Goal: Subscribe to service/newsletter

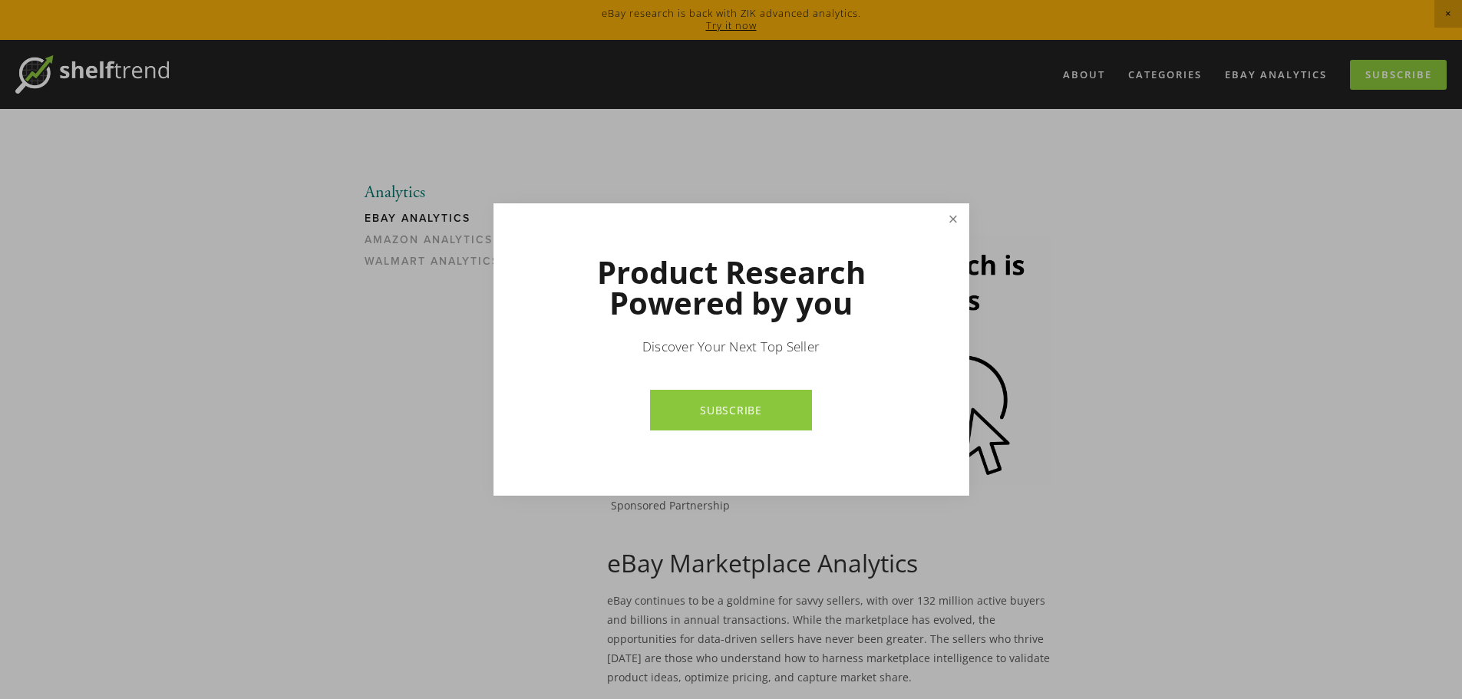
click at [950, 217] on link "Close" at bounding box center [952, 219] width 27 height 27
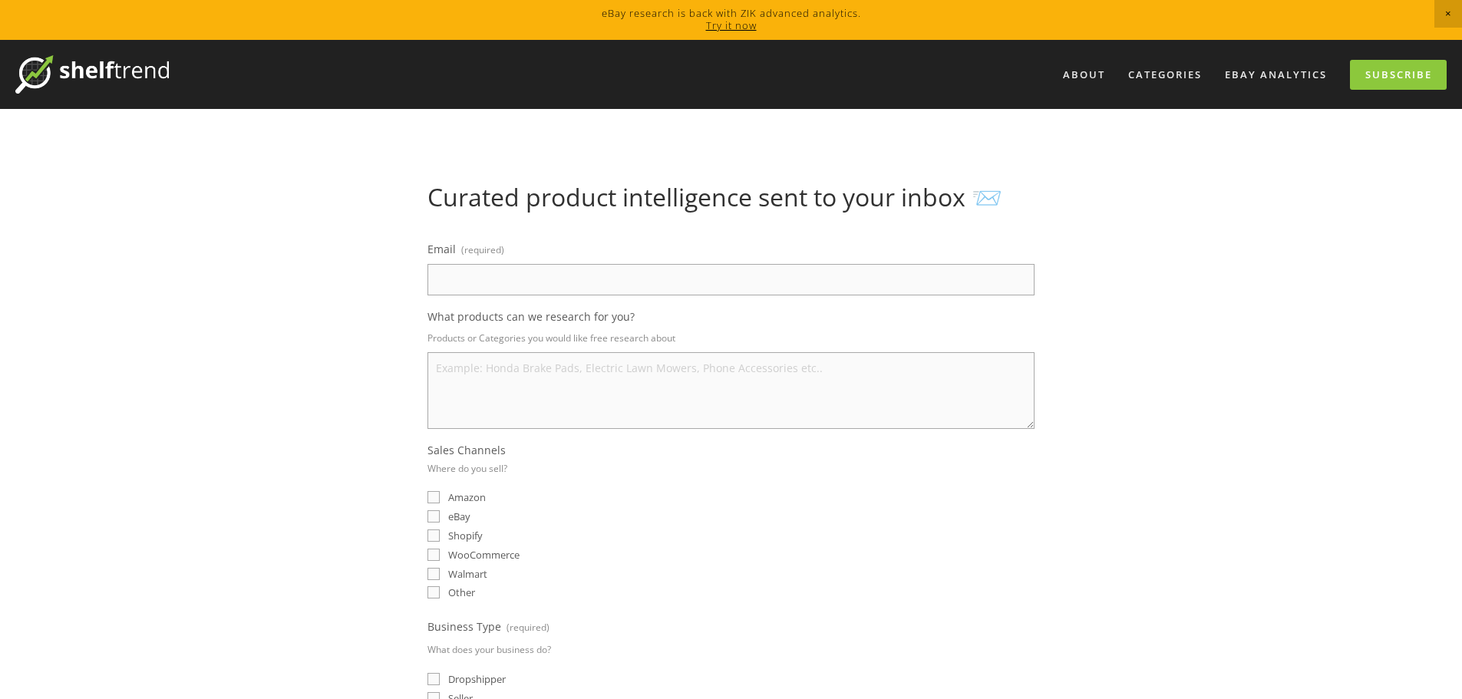
click at [573, 278] on input "Email (required)" at bounding box center [731, 279] width 607 height 31
type input "[EMAIL_ADDRESS][DOMAIN_NAME]"
select select "[GEOGRAPHIC_DATA]"
click at [434, 516] on input "eBay" at bounding box center [434, 516] width 12 height 12
checkbox input "true"
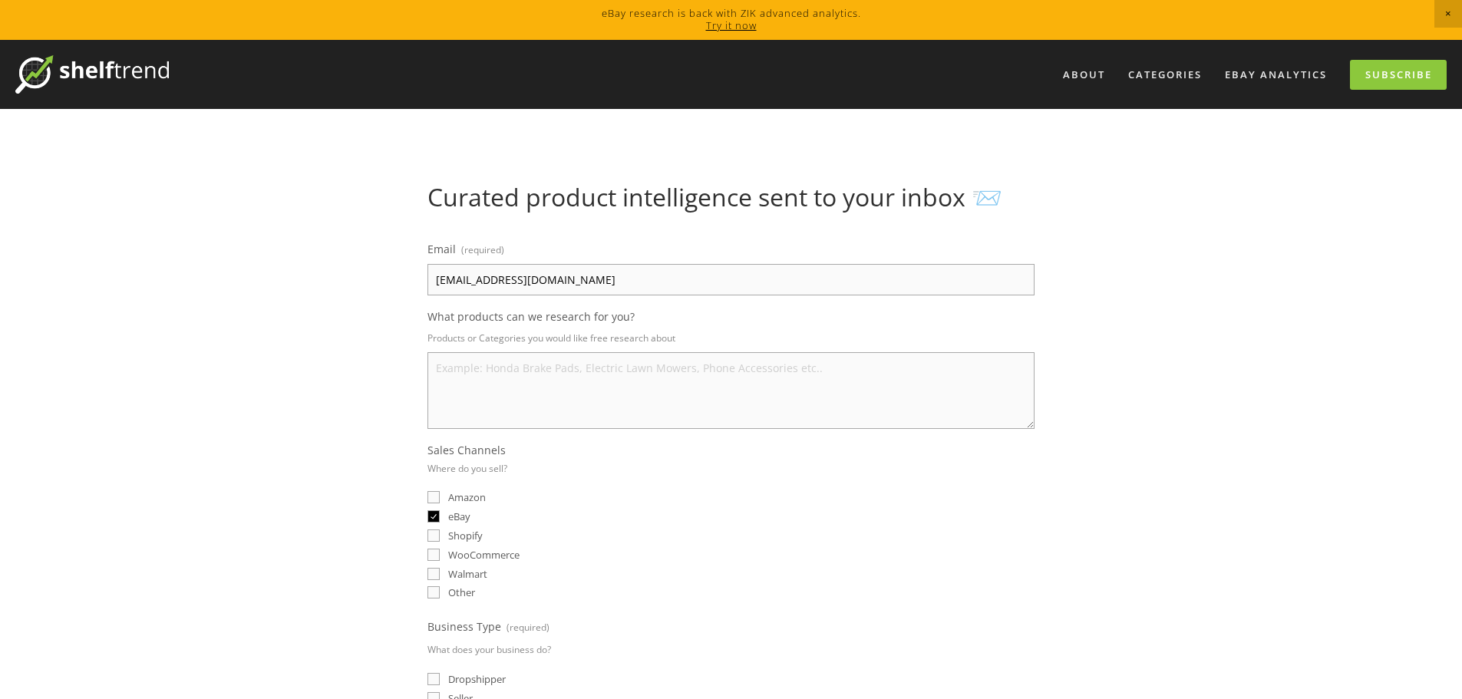
click at [511, 387] on textarea "What products can we research for you?" at bounding box center [731, 390] width 607 height 77
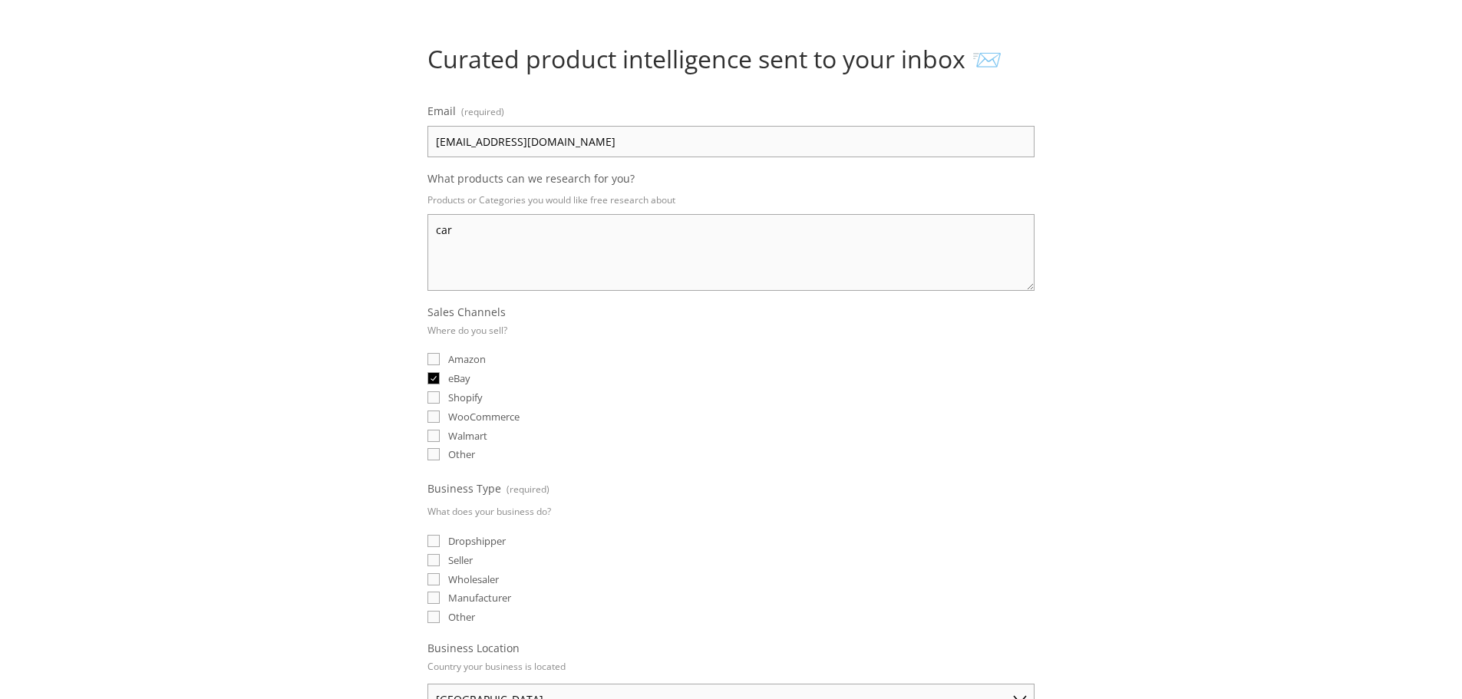
scroll to position [154, 0]
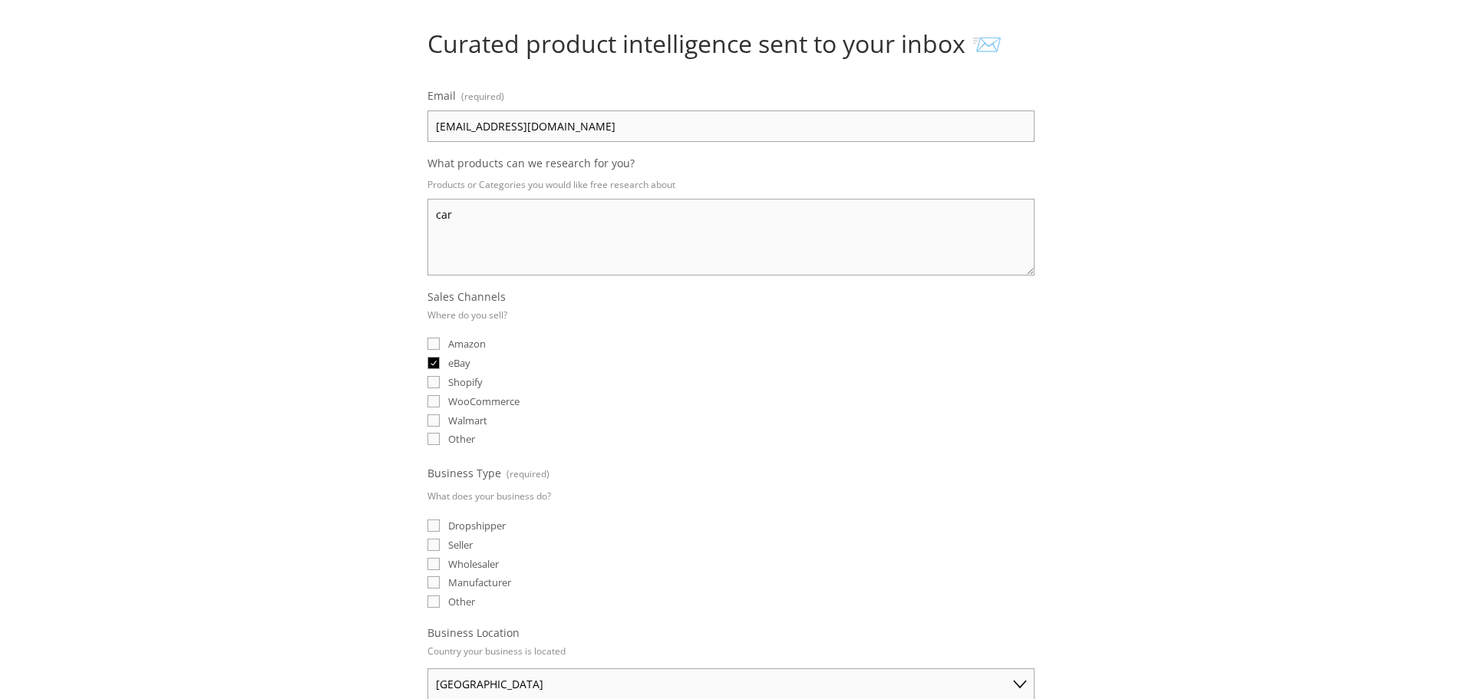
type textarea "car"
click at [436, 545] on input "Seller" at bounding box center [434, 545] width 12 height 12
checkbox input "true"
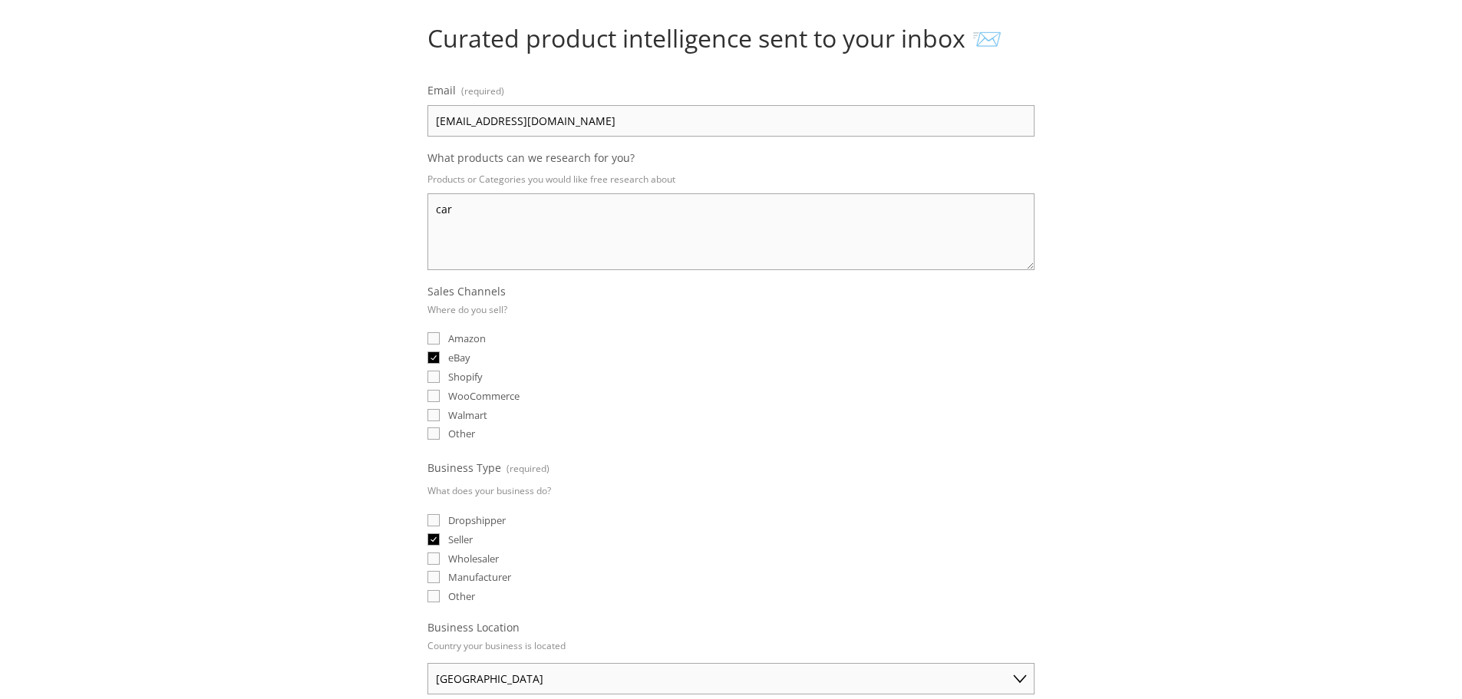
scroll to position [537, 0]
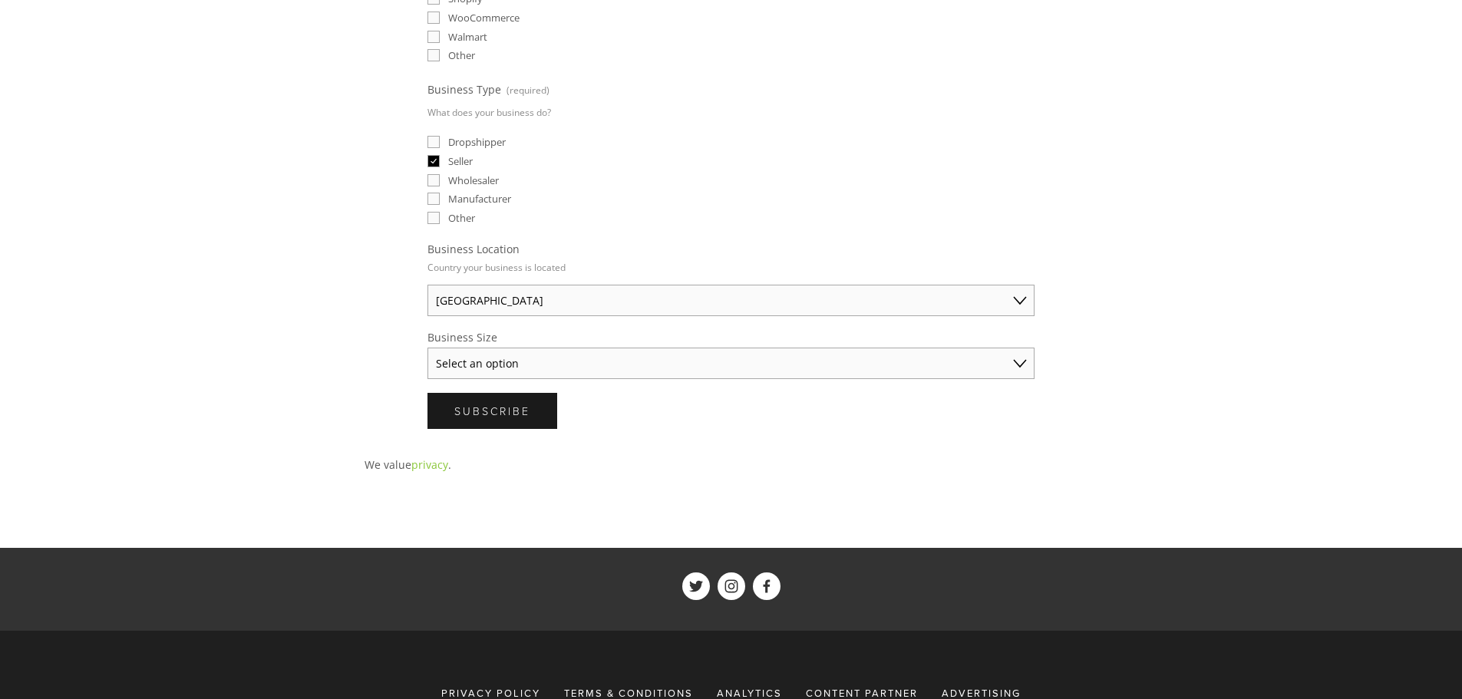
drag, startPoint x: 500, startPoint y: 411, endPoint x: 507, endPoint y: 375, distance: 35.8
click at [505, 388] on form "Email (required) info@sungsinsa.com What products can we research for you? Prod…" at bounding box center [731, 65] width 607 height 728
click at [508, 371] on select "Select an option Solo Merchant (under $50K annual sales) Small Business ($50K -…" at bounding box center [731, 363] width 607 height 31
select select "Small Business ($50K - $250K annual sales)"
click at [428, 348] on select "Select an option Solo Merchant (under $50K annual sales) Small Business ($50K -…" at bounding box center [731, 363] width 607 height 31
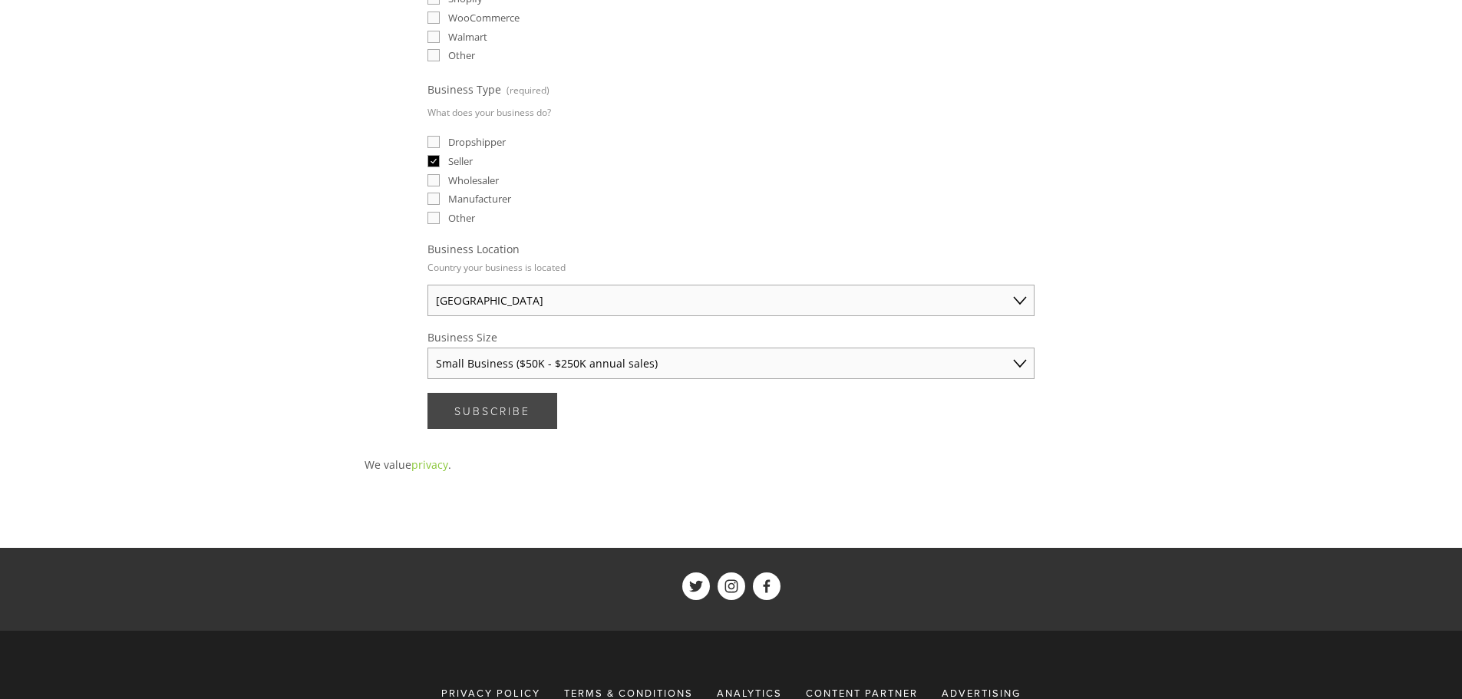
click at [528, 405] on span "Subscribe" at bounding box center [492, 411] width 76 height 15
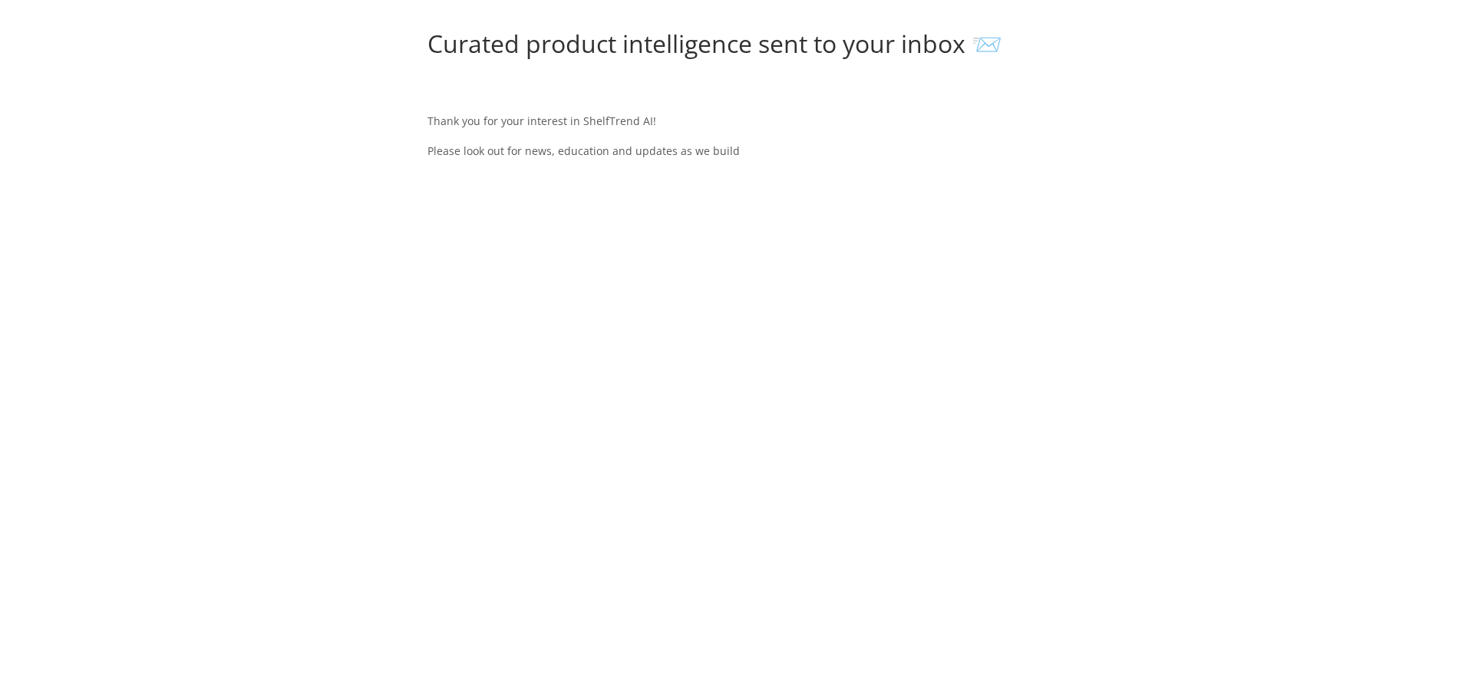
scroll to position [0, 0]
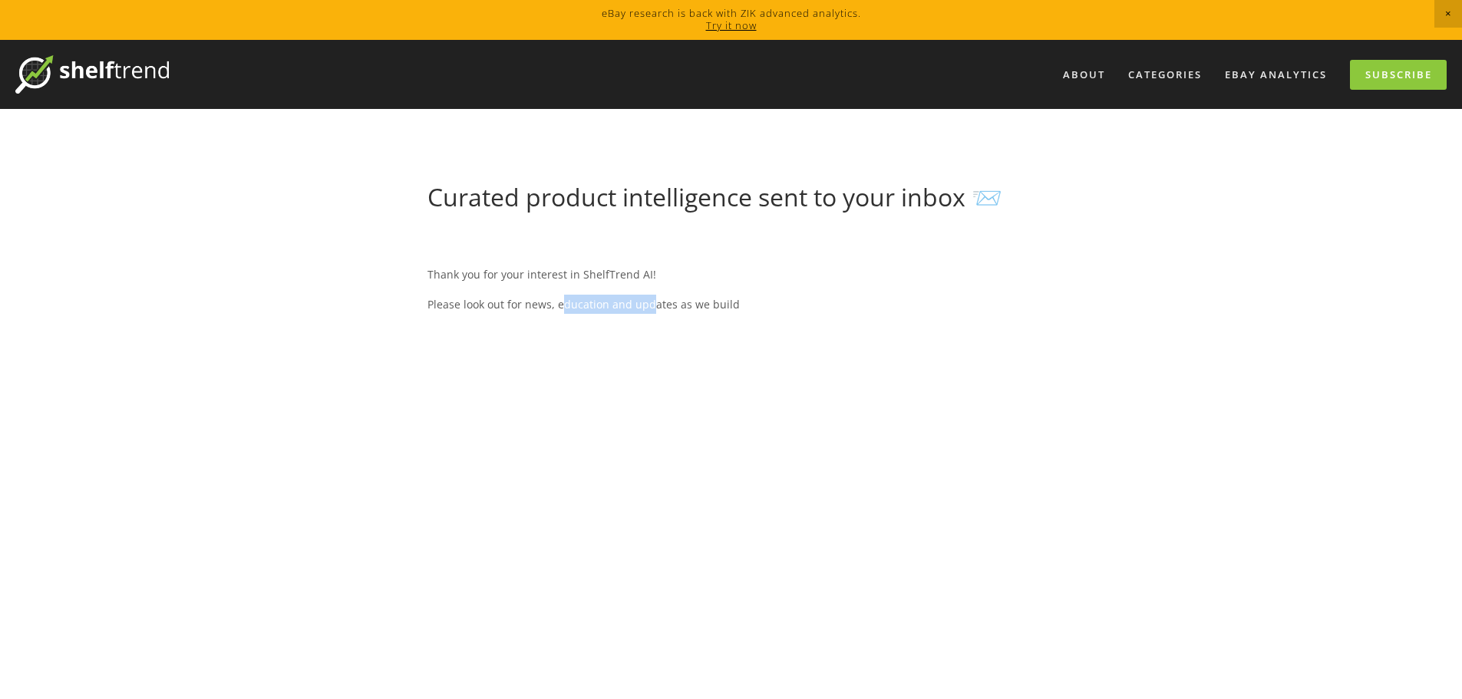
drag, startPoint x: 563, startPoint y: 307, endPoint x: 659, endPoint y: 312, distance: 96.8
click at [658, 312] on p "Please look out for news, education and updates as we build" at bounding box center [731, 304] width 607 height 19
drag, startPoint x: 757, startPoint y: 304, endPoint x: 820, endPoint y: 293, distance: 63.8
click at [757, 304] on p "Please look out for news, education and updates as we build" at bounding box center [731, 304] width 607 height 19
click at [1264, 77] on link "eBay Analytics" at bounding box center [1276, 74] width 122 height 25
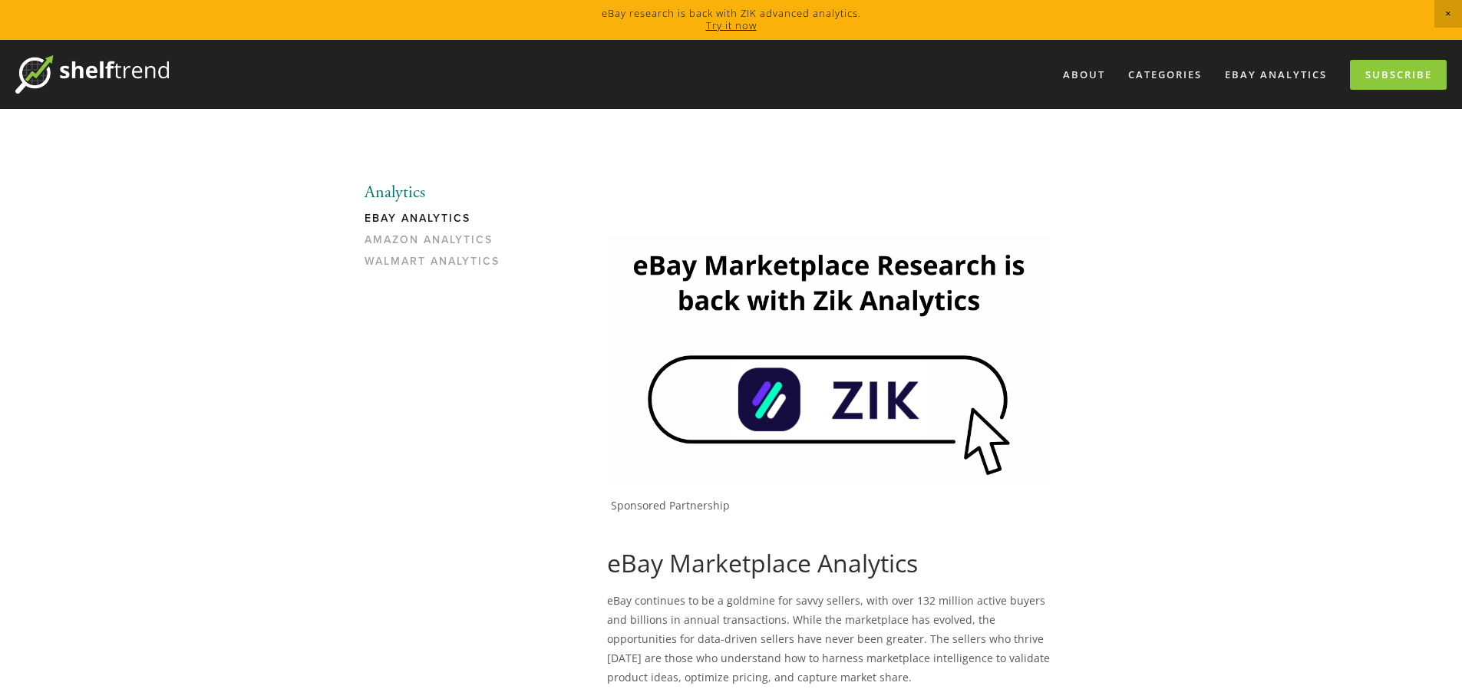
click at [803, 389] on img at bounding box center [829, 359] width 444 height 249
